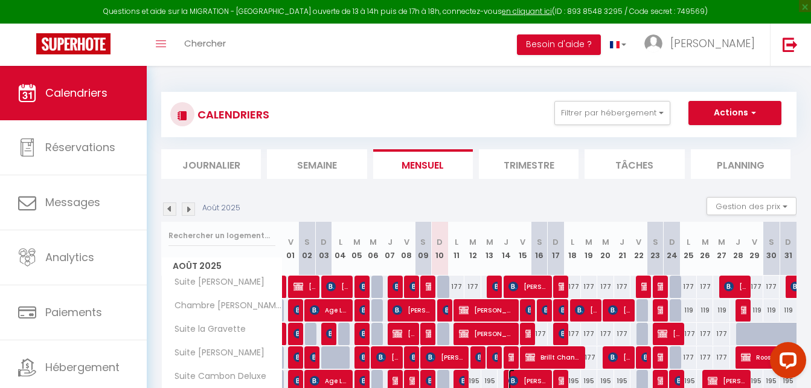
click at [530, 374] on span "[PERSON_NAME]" at bounding box center [528, 380] width 38 height 23
select select "OK"
select select "KO"
select select "0"
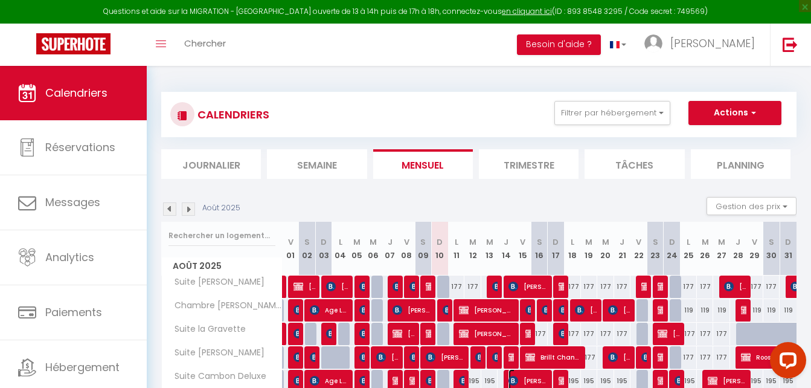
select select "1"
select select
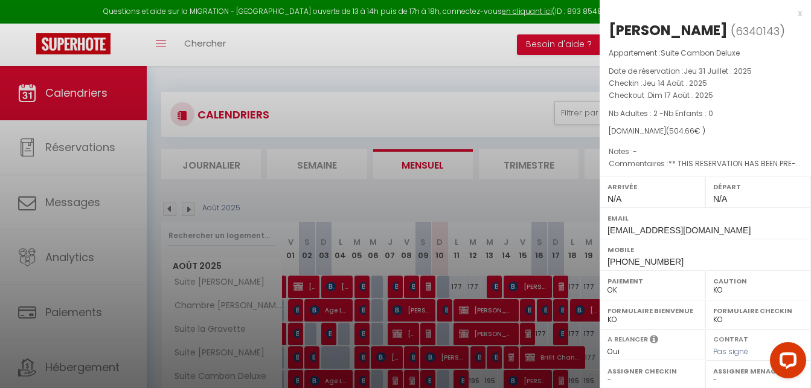
click at [504, 194] on div at bounding box center [405, 194] width 811 height 388
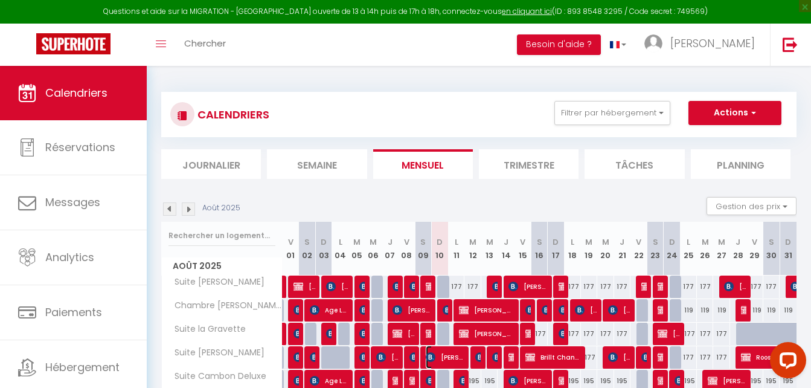
click at [445, 356] on span "[PERSON_NAME]" at bounding box center [445, 356] width 38 height 23
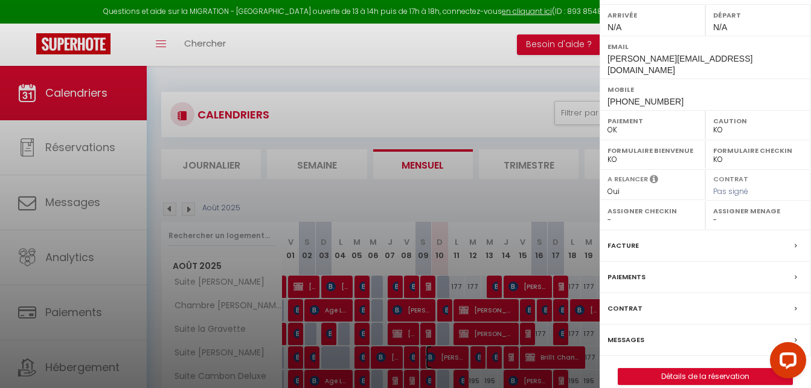
scroll to position [175, 0]
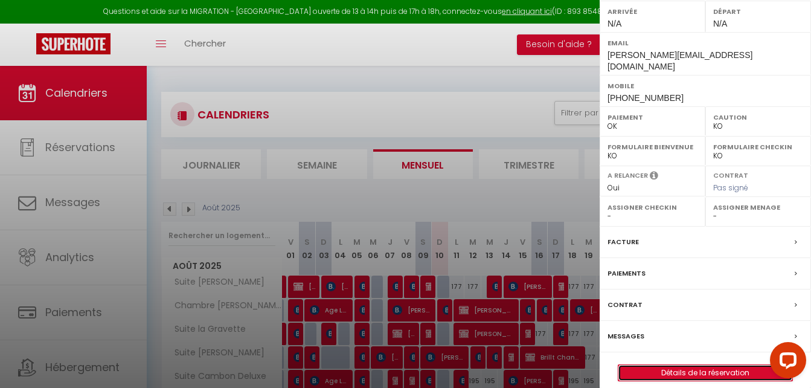
click at [672, 365] on link "Détails de la réservation" at bounding box center [705, 373] width 174 height 16
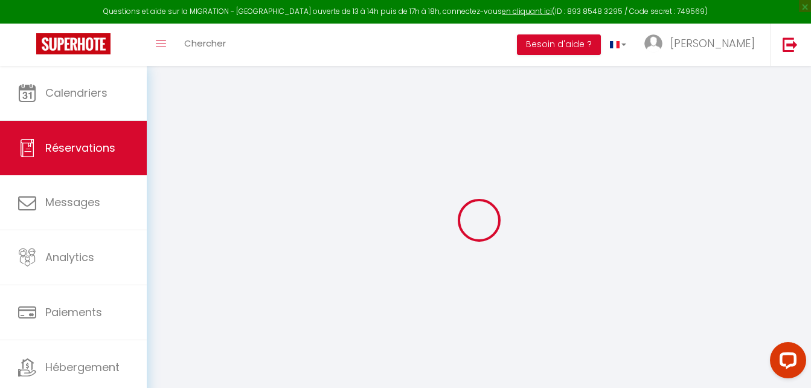
type input "Antine"
type input "Meinardi"
type input "[PERSON_NAME][EMAIL_ADDRESS][DOMAIN_NAME]"
type input "[PHONE_NUMBER]"
type input "."
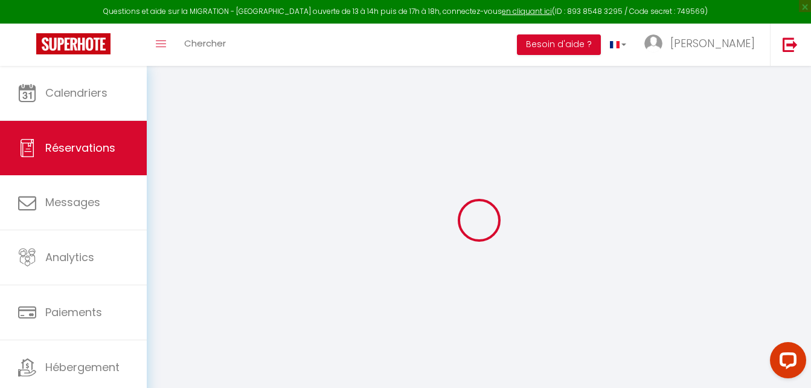
select select "IT"
type input "78.03"
type input "4.97"
select select "2660"
select select "1"
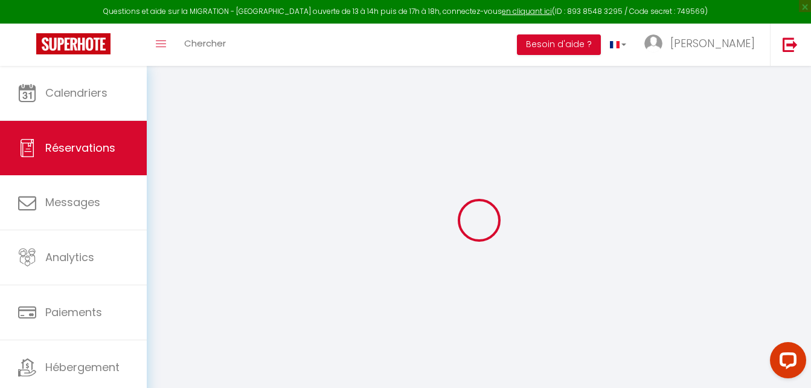
select select
type input "2"
select select "12"
select select
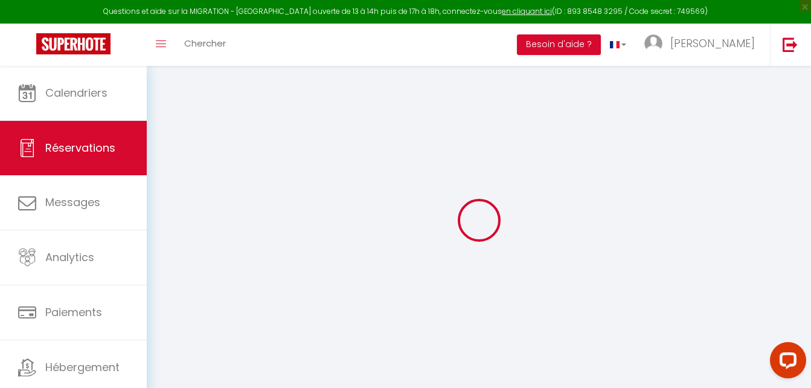
type input "354.66"
checkbox input "false"
type input "0"
select select "2"
type input "0"
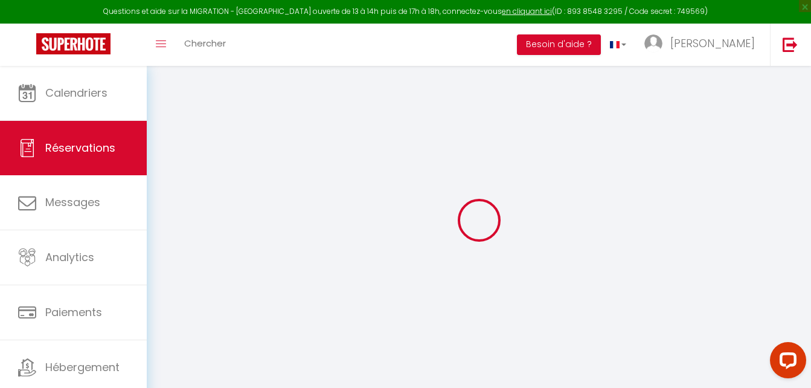
type input "0"
select select
select select "14"
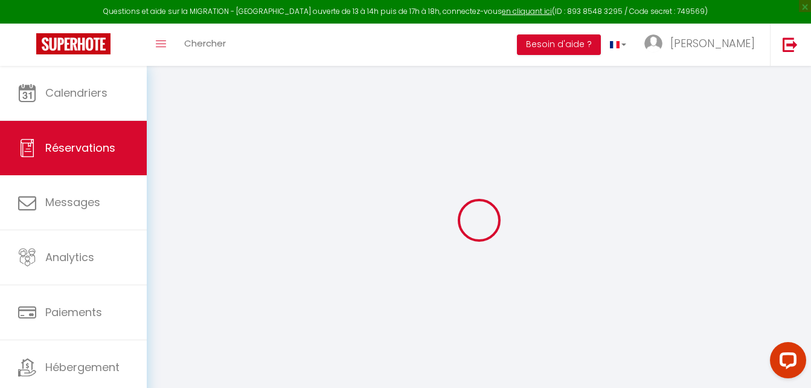
checkbox input "false"
select select
checkbox input "false"
select select
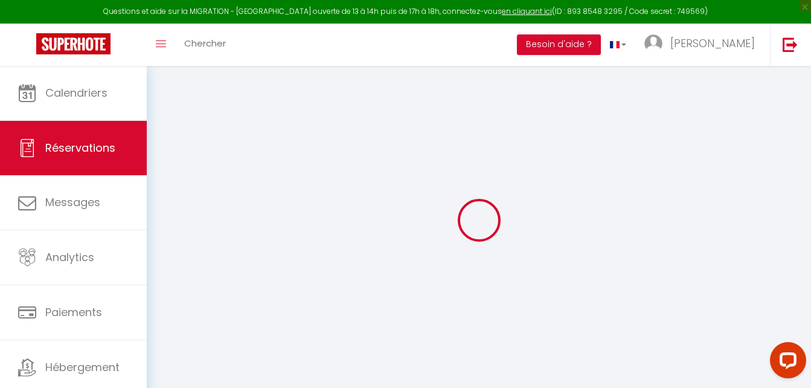
select select
checkbox input "false"
type textarea "** THIS RESERVATION HAS BEEN PRE-PAID ** Reservation has a cancellation grace p…"
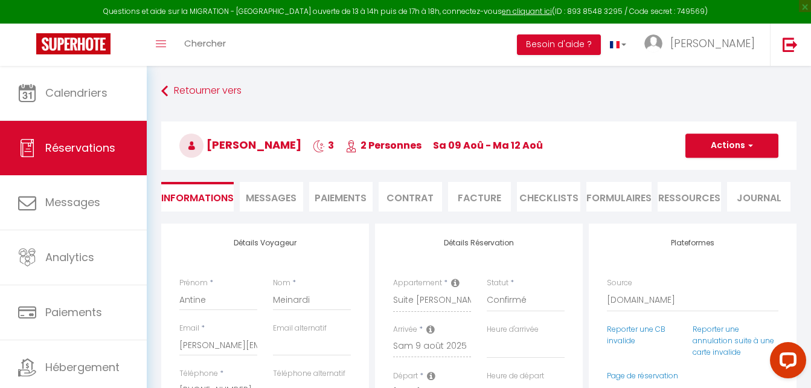
type input "5.16"
select select
checkbox input "false"
select select
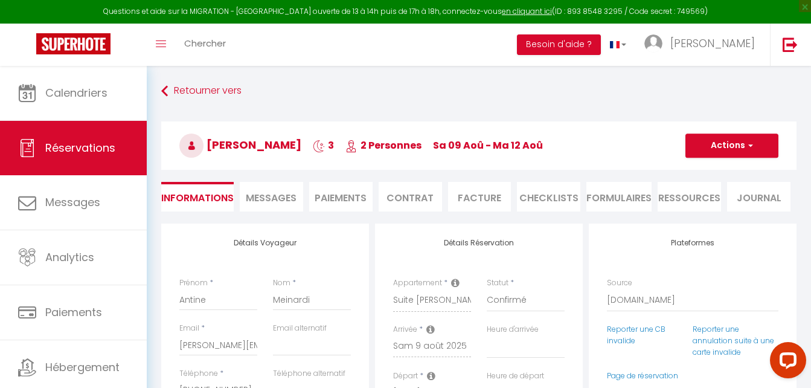
select select
click at [483, 196] on li "Facture" at bounding box center [479, 197] width 63 height 30
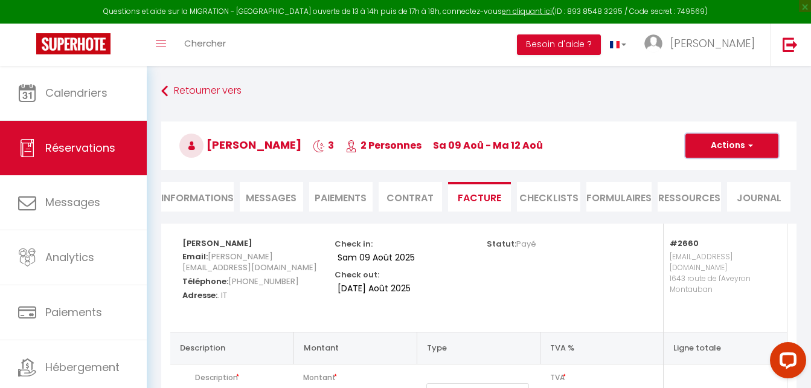
click at [748, 141] on span "button" at bounding box center [748, 145] width 7 height 11
click at [344, 200] on li "Paiements" at bounding box center [340, 197] width 63 height 30
select select
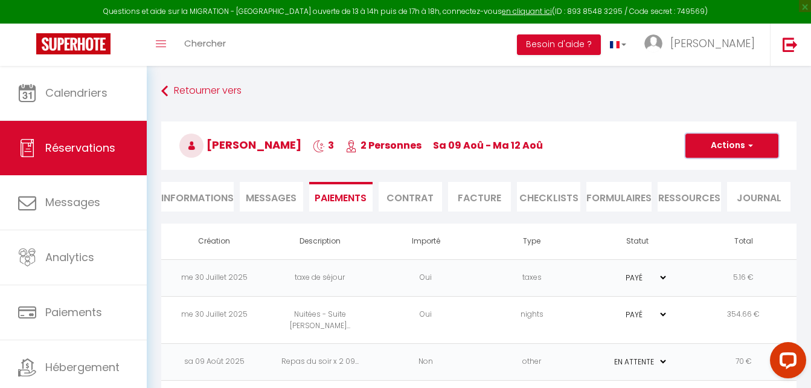
click at [754, 148] on button "Actions" at bounding box center [731, 145] width 93 height 24
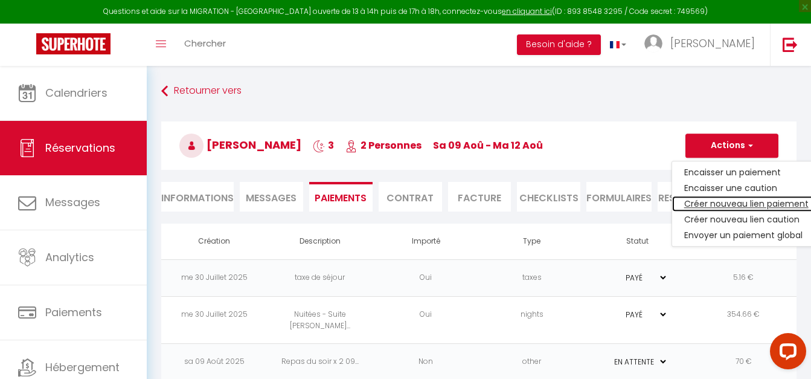
click at [722, 205] on link "Créer nouveau lien paiement" at bounding box center [746, 204] width 149 height 16
select select "nights"
type input "[PERSON_NAME][EMAIL_ADDRESS][DOMAIN_NAME]"
select select "774"
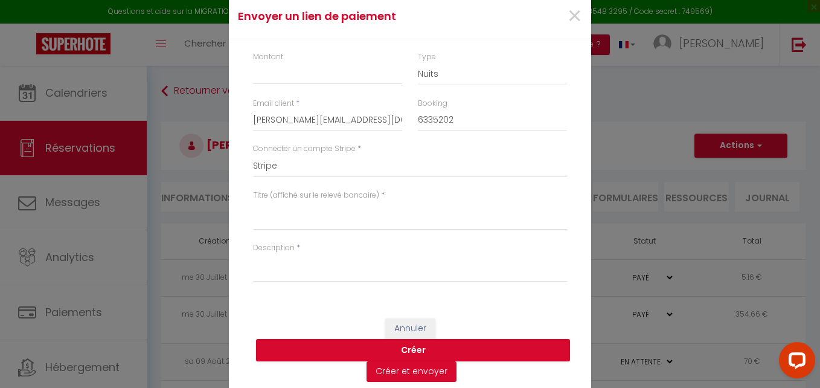
click at [645, 168] on div "Envoyer un [PERSON_NAME] × Montant Type Nuits Frais de ménage Taxe de séjour Au…" at bounding box center [410, 194] width 820 height 388
click at [679, 245] on div "Envoyer un [PERSON_NAME] × Montant Type Nuits Frais de ménage Taxe de séjour Au…" at bounding box center [410, 194] width 820 height 388
click at [573, 19] on span "×" at bounding box center [574, 16] width 15 height 36
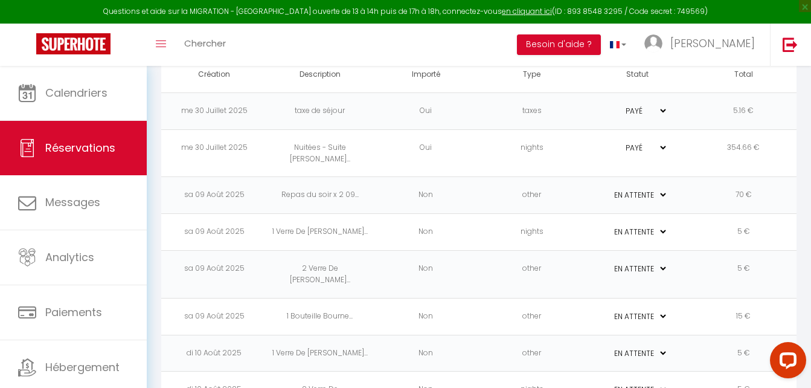
scroll to position [187, 0]
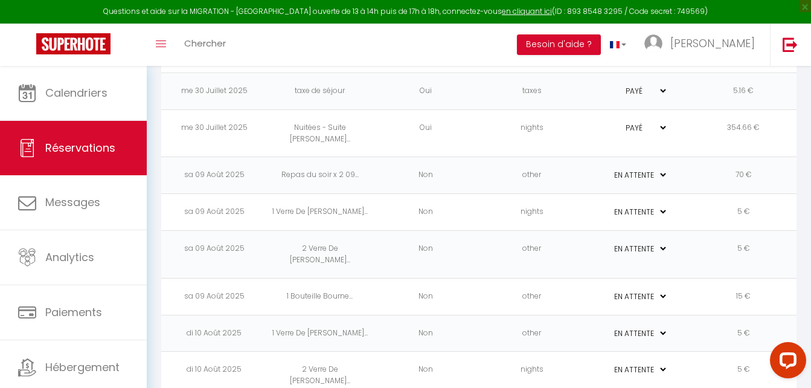
click at [306, 278] on td "1 Bouteille Bourne..." at bounding box center [320, 296] width 106 height 37
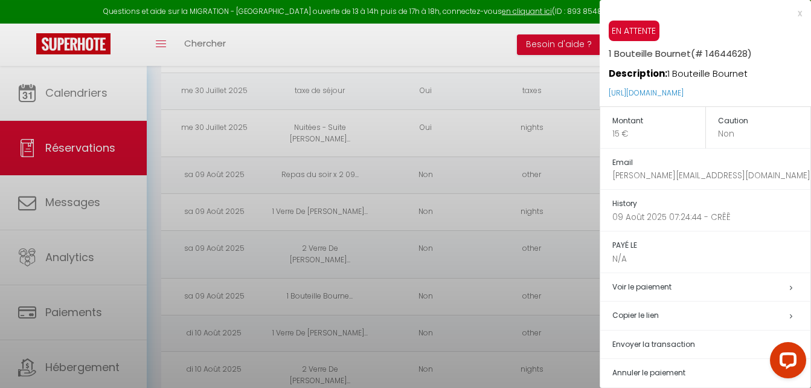
click at [306, 272] on div at bounding box center [405, 194] width 811 height 388
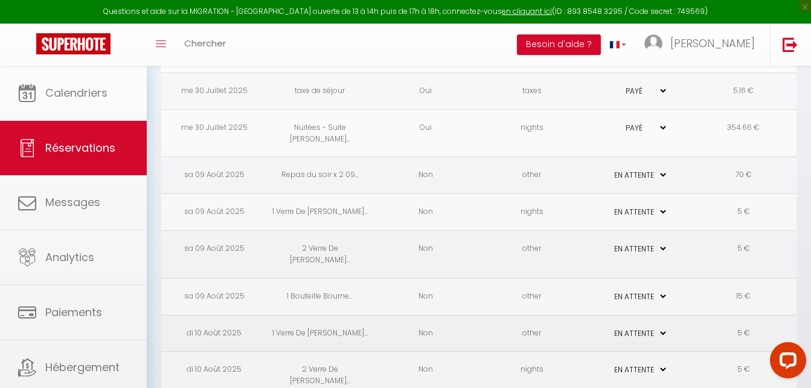
click at [307, 272] on body "Questions et aide sur la MIGRATION - [GEOGRAPHIC_DATA] ouverte de 13 à 14h puis…" at bounding box center [405, 149] width 811 height 541
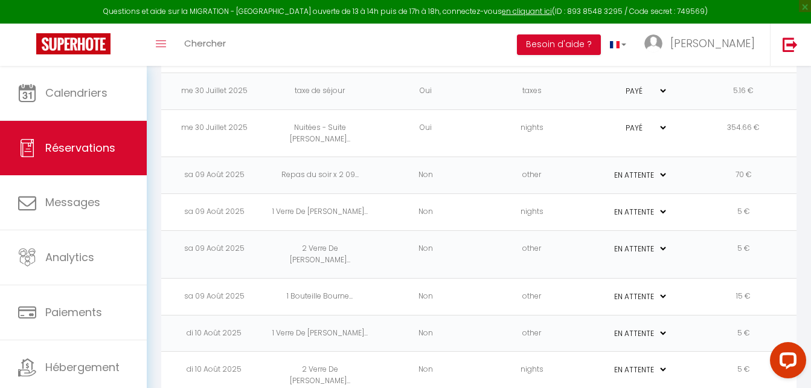
click at [317, 278] on td "1 Bouteille Bourne..." at bounding box center [320, 296] width 106 height 37
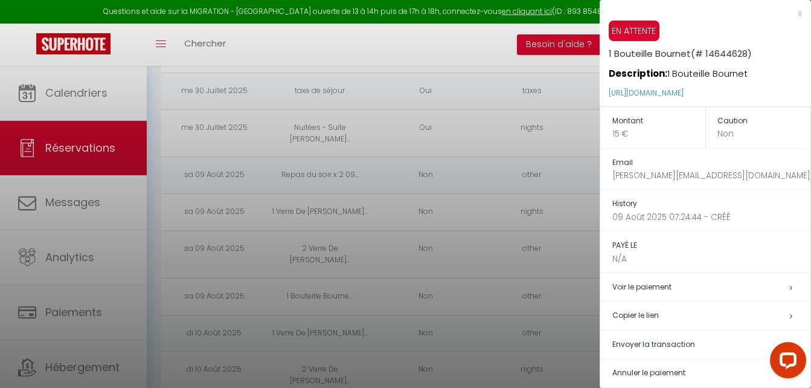
click at [316, 271] on div at bounding box center [405, 194] width 811 height 388
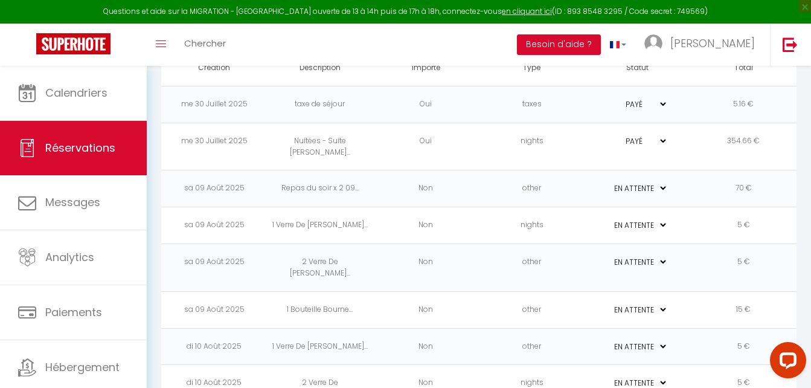
scroll to position [0, 0]
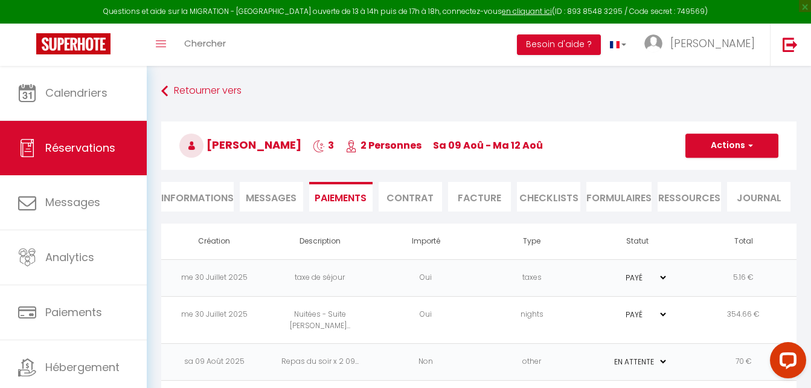
click at [479, 201] on li "Facture" at bounding box center [479, 197] width 63 height 30
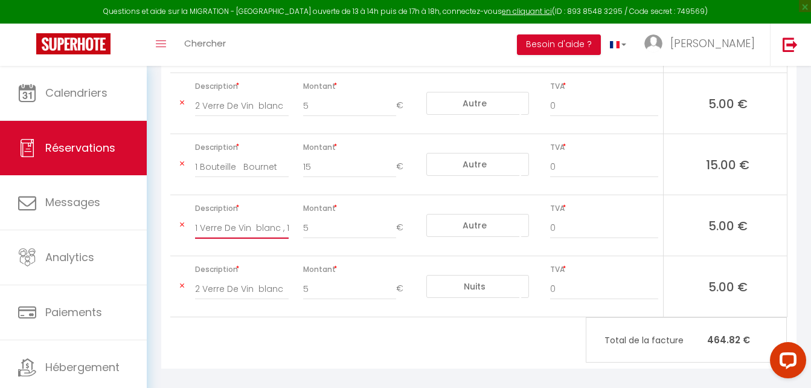
drag, startPoint x: 196, startPoint y: 215, endPoint x: 159, endPoint y: 220, distance: 37.2
click at [159, 220] on div "[PERSON_NAME] Email: [PERSON_NAME][EMAIL_ADDRESS][DOMAIN_NAME] Téléphone: [PHON…" at bounding box center [478, 36] width 651 height 696
drag, startPoint x: 195, startPoint y: 155, endPoint x: 236, endPoint y: 157, distance: 41.1
click at [236, 157] on input "1 Bouteille Bournet" at bounding box center [242, 167] width 94 height 22
click at [266, 318] on div "[PERSON_NAME] Email: [PERSON_NAME][EMAIL_ADDRESS][DOMAIN_NAME] Téléphone: [PHON…" at bounding box center [478, 28] width 635 height 680
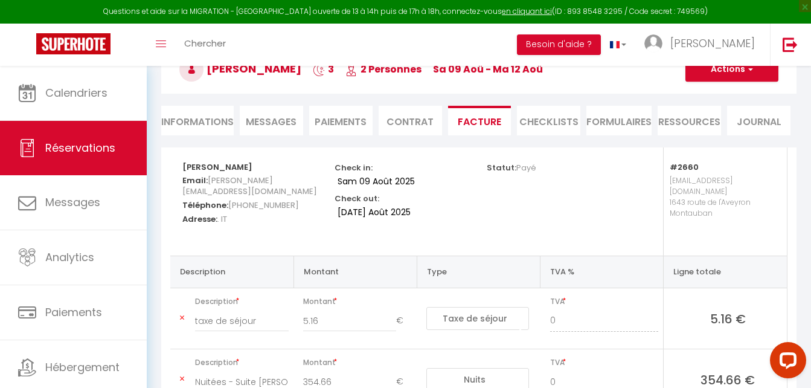
scroll to position [52, 0]
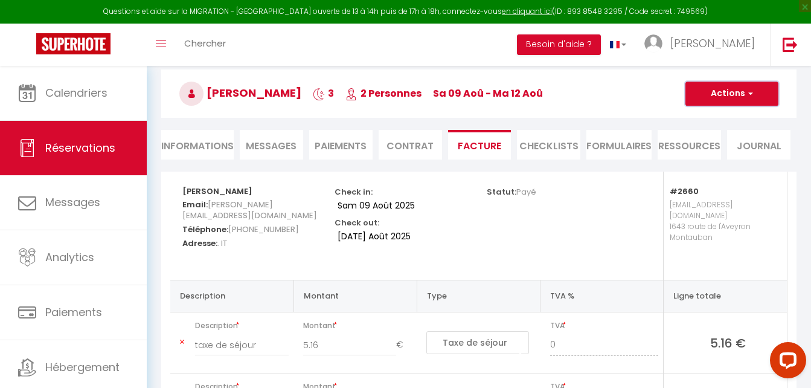
click at [731, 86] on button "Actions" at bounding box center [731, 94] width 93 height 24
click at [330, 144] on li "Paiements" at bounding box center [340, 145] width 63 height 30
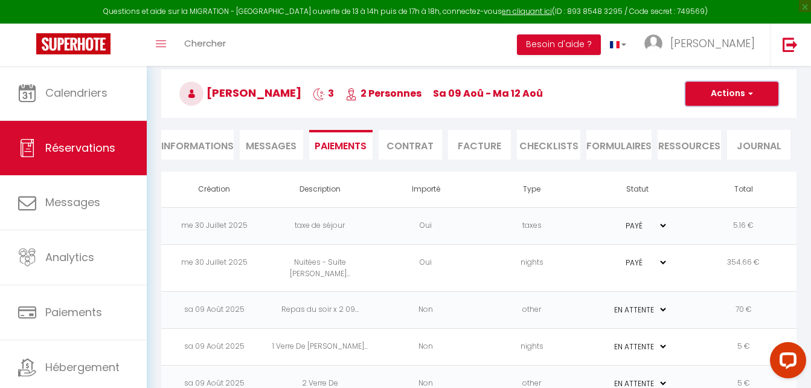
click at [727, 93] on button "Actions" at bounding box center [731, 94] width 93 height 24
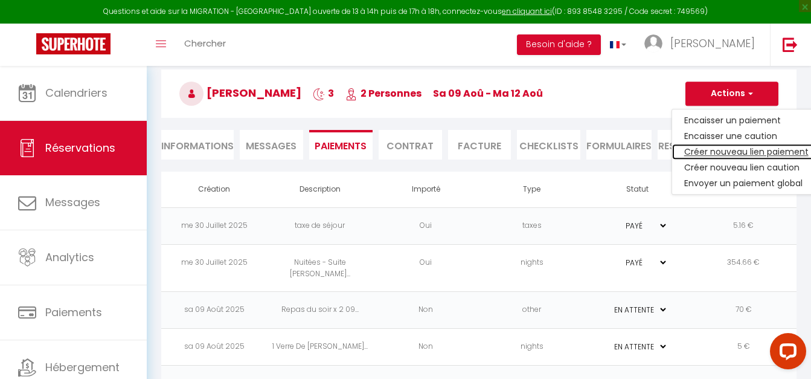
click at [726, 155] on link "Créer nouveau lien paiement" at bounding box center [746, 152] width 149 height 16
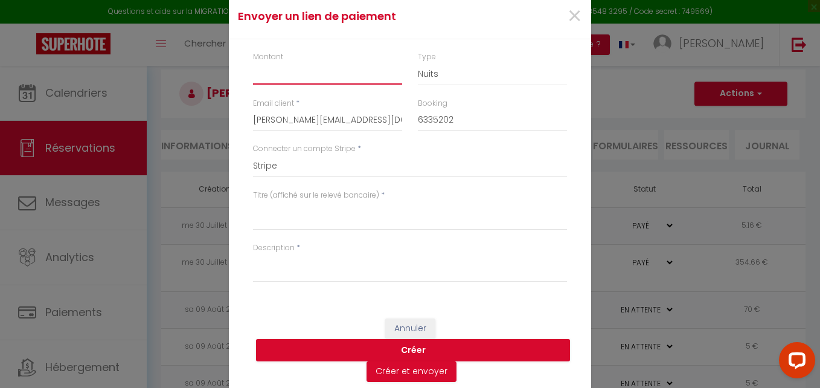
click at [280, 74] on input "Montant" at bounding box center [327, 74] width 149 height 22
type input "15"
click at [281, 214] on textarea "Titre (affiché sur le relevé bancaire)" at bounding box center [410, 215] width 314 height 29
paste textarea "1 Bouteille De Blanc"
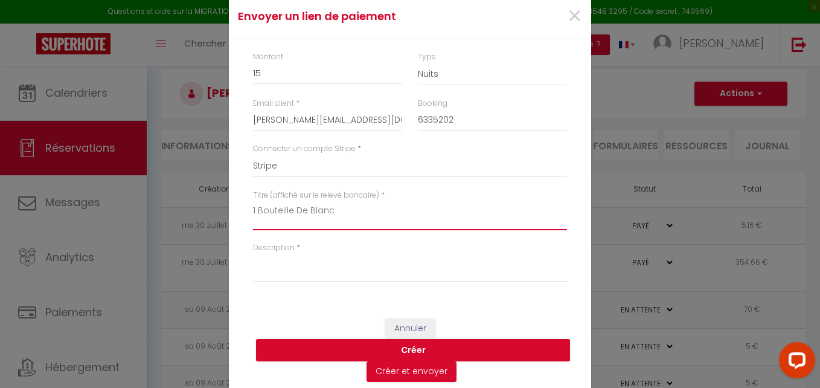
type textarea "1 Bouteille De Blanc"
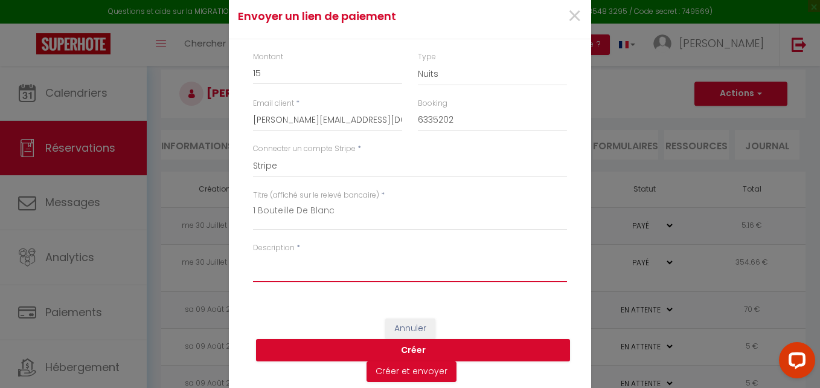
paste textarea "1 Bouteille De Blanc"
type textarea "1 Bouteille De Blanc"
click at [394, 341] on button "Créer" at bounding box center [413, 350] width 314 height 23
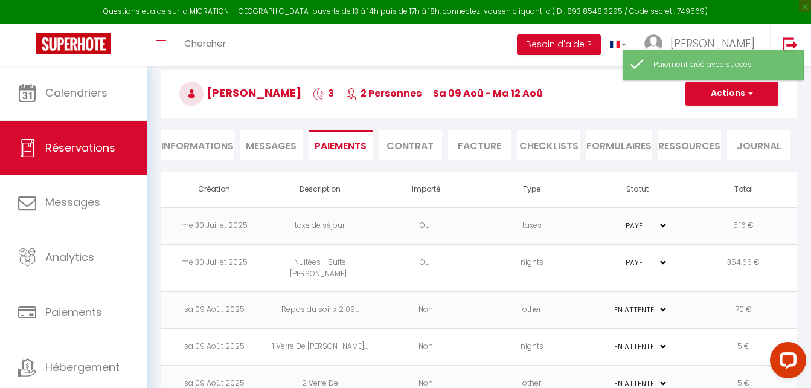
select select "0"
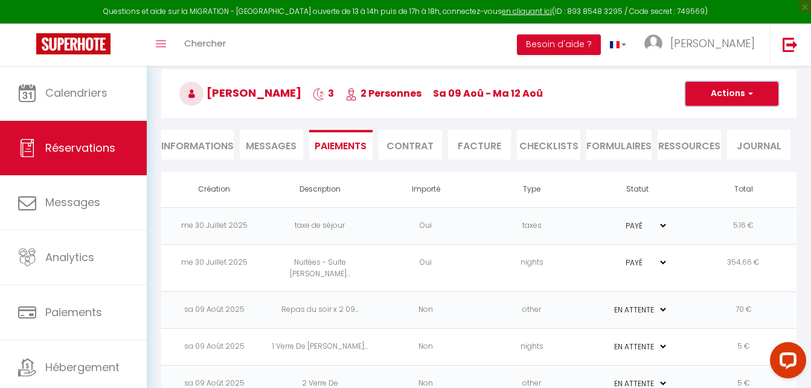
click at [761, 93] on button "Actions" at bounding box center [731, 94] width 93 height 24
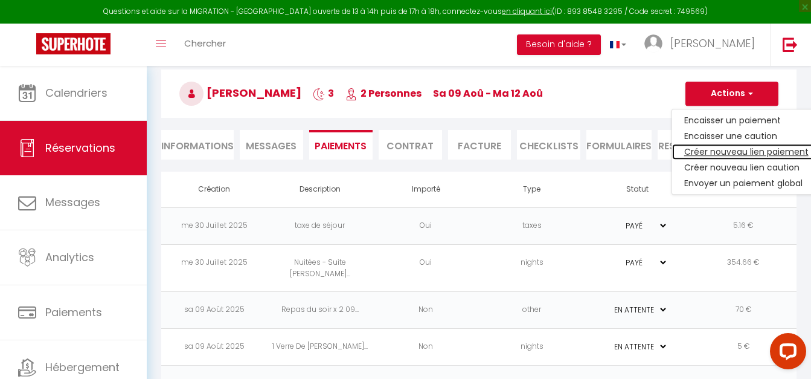
click at [723, 151] on link "Créer nouveau lien paiement" at bounding box center [746, 152] width 149 height 16
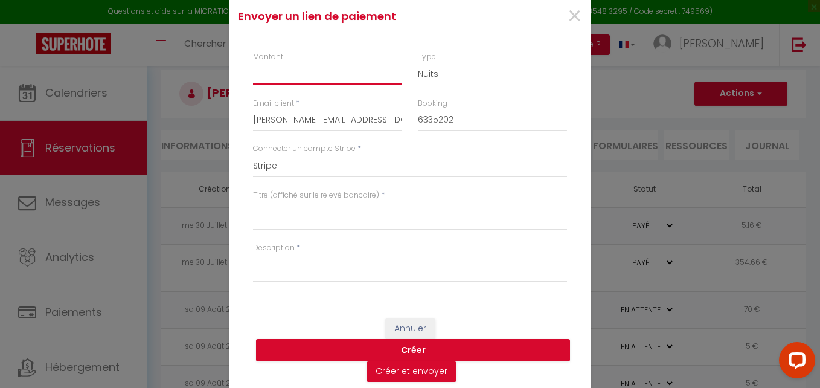
click at [274, 71] on input "Montant" at bounding box center [327, 74] width 149 height 22
type input "30"
click at [423, 73] on select "Nuits Frais de ménage Taxe de séjour [GEOGRAPHIC_DATA]" at bounding box center [492, 74] width 149 height 23
select select "other"
click at [418, 63] on select "Nuits Frais de ménage Taxe de séjour [GEOGRAPHIC_DATA]" at bounding box center [492, 74] width 149 height 23
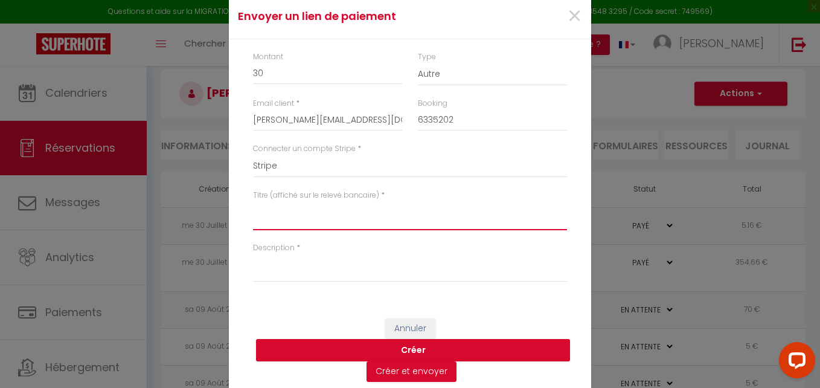
click at [275, 224] on textarea "Titre (affiché sur le relevé bancaire)" at bounding box center [410, 215] width 314 height 29
paste textarea "2 plateaux repas"
click at [255, 210] on textarea "2 plateaux repas x 2" at bounding box center [410, 215] width 314 height 29
click at [253, 205] on textarea "plateaux repas x 2" at bounding box center [410, 215] width 314 height 29
click at [383, 213] on textarea "Plateaux repas x 2" at bounding box center [410, 215] width 314 height 29
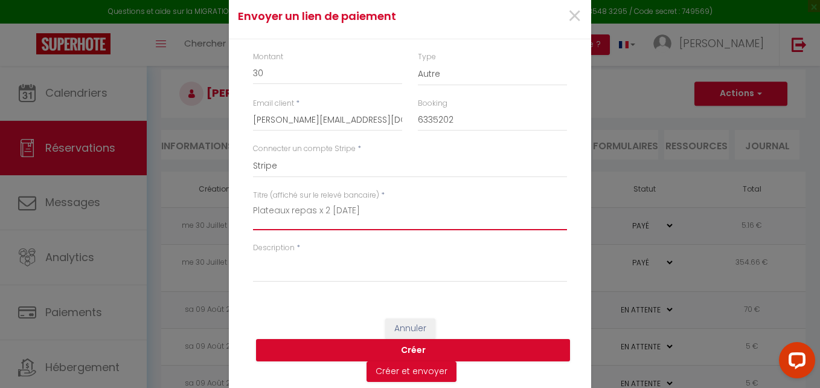
drag, startPoint x: 386, startPoint y: 211, endPoint x: 236, endPoint y: 209, distance: 150.4
click at [236, 209] on div "Montant 30 Type Nuits Frais de ménage Taxe de séjour Autre Email client * [PERS…" at bounding box center [410, 172] width 362 height 267
type textarea "Plateaux repas x 2 [DATE]"
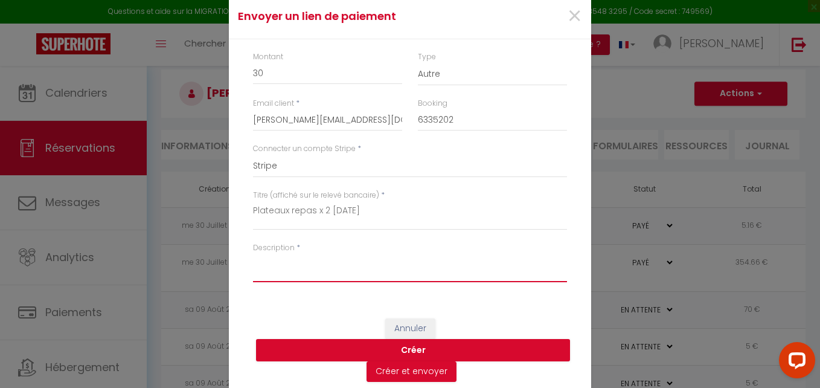
click at [297, 272] on textarea "Description" at bounding box center [410, 267] width 314 height 29
paste textarea "Plateaux repas x 2 [DATE]"
type textarea "Plateaux repas x 2 [DATE]"
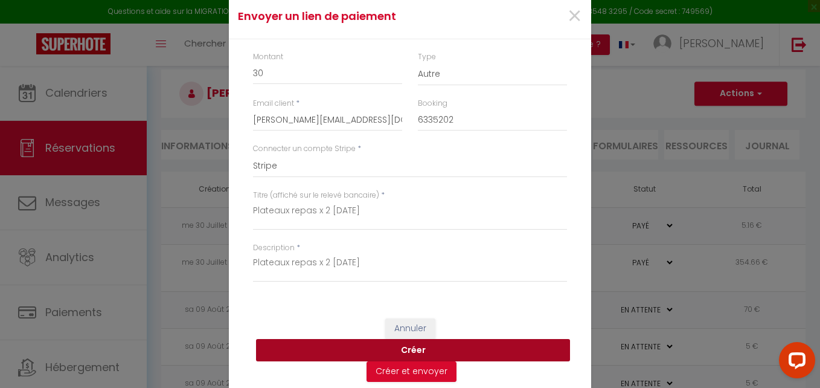
click at [377, 345] on button "Créer" at bounding box center [413, 350] width 314 height 23
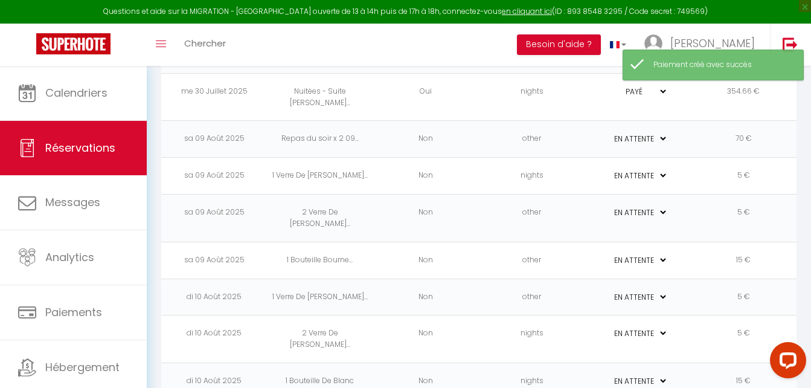
select select "0"
select select "other"
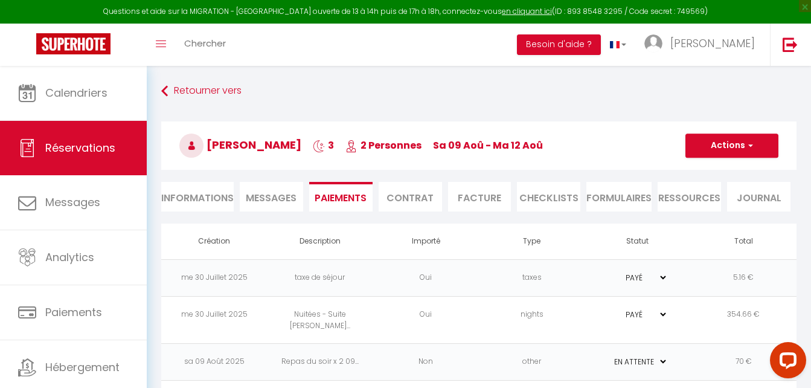
click at [484, 198] on li "Facture" at bounding box center [479, 197] width 63 height 30
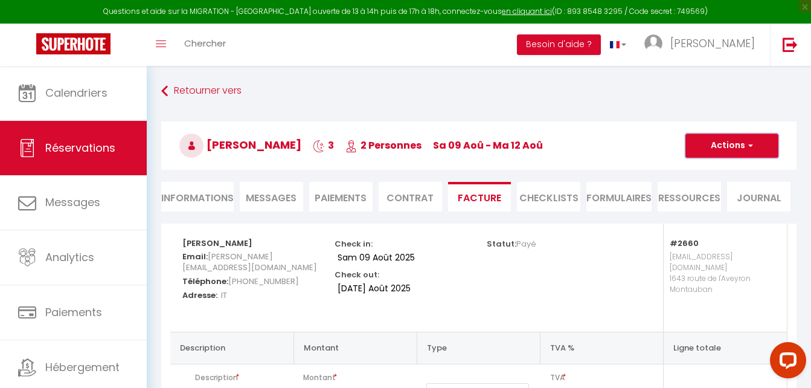
click at [747, 144] on span "button" at bounding box center [748, 145] width 7 height 11
click at [720, 190] on link "Aperçu et éditer" at bounding box center [722, 188] width 101 height 16
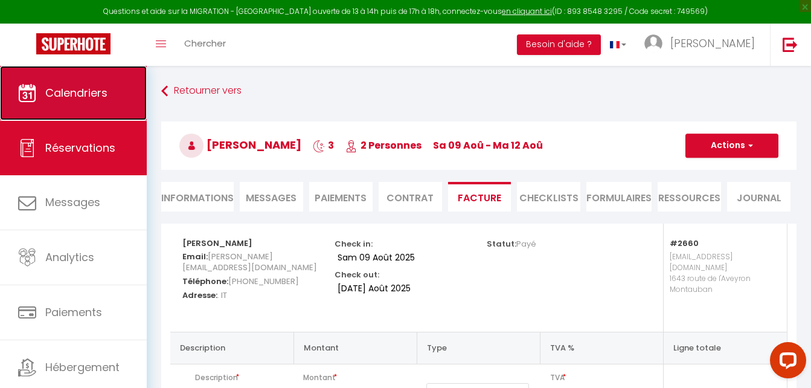
click at [94, 97] on span "Calendriers" at bounding box center [76, 92] width 62 height 15
